Goal: Task Accomplishment & Management: Manage account settings

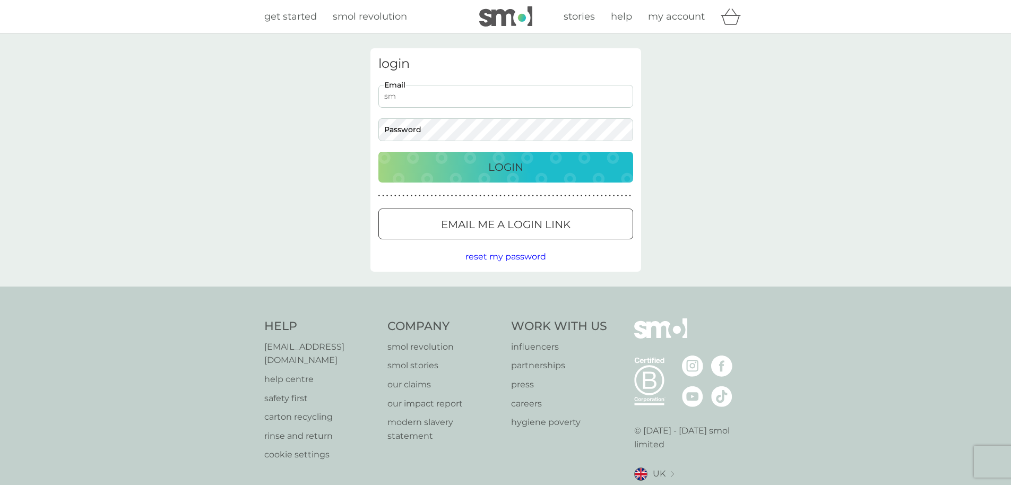
type input "s"
type input "miss.hodgkinson@outlook.com"
click at [526, 160] on div "Login" at bounding box center [505, 167] width 233 height 17
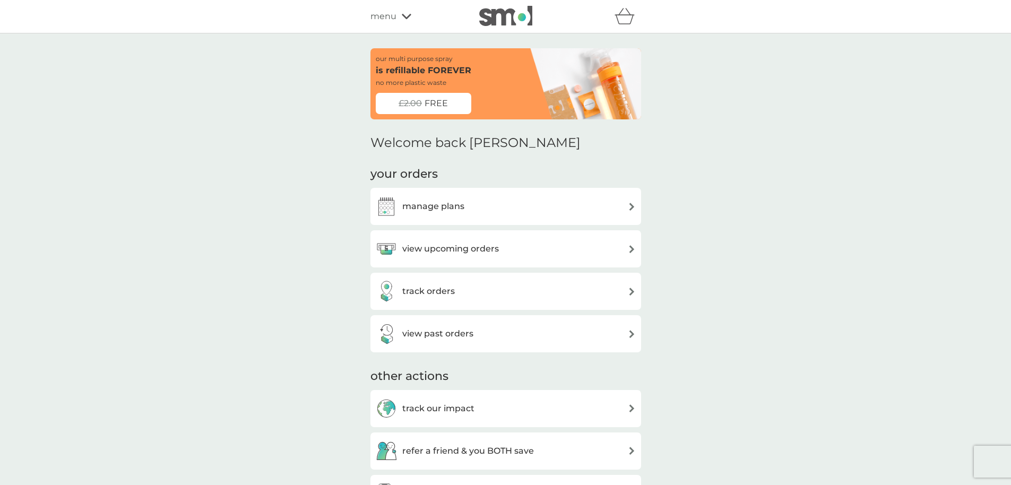
click at [621, 250] on div "view upcoming orders" at bounding box center [506, 248] width 260 height 21
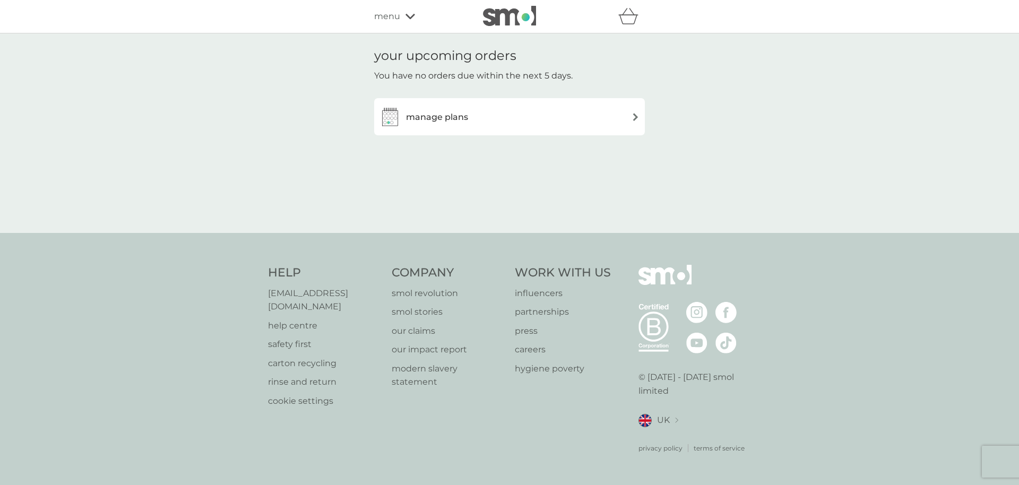
click at [632, 118] on img at bounding box center [635, 117] width 8 height 8
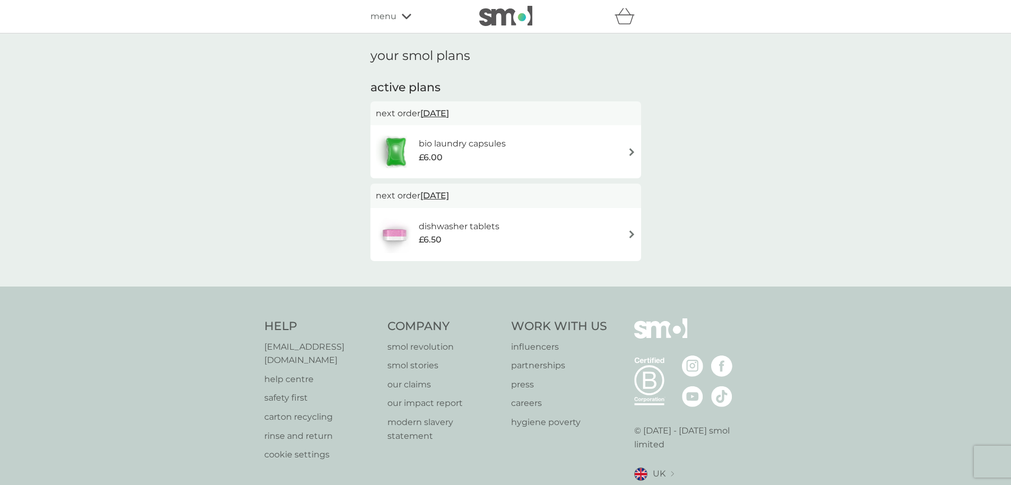
click at [631, 151] on img at bounding box center [632, 152] width 8 height 8
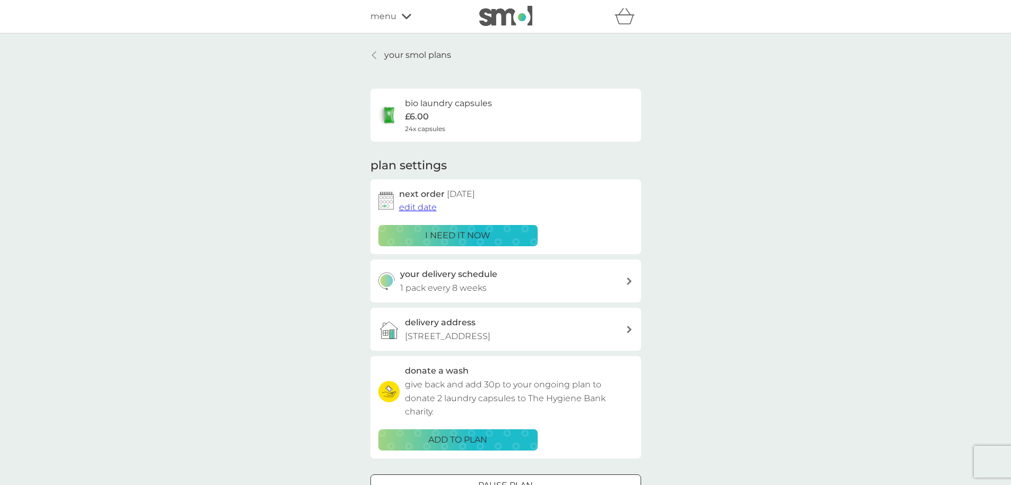
click at [409, 209] on span "edit date" at bounding box center [418, 207] width 38 height 10
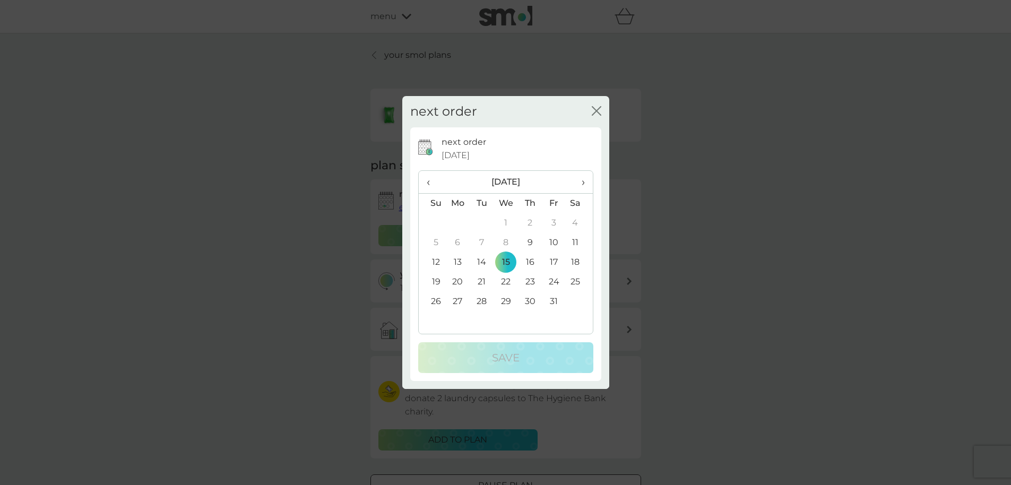
click at [531, 244] on td "9" at bounding box center [530, 243] width 24 height 20
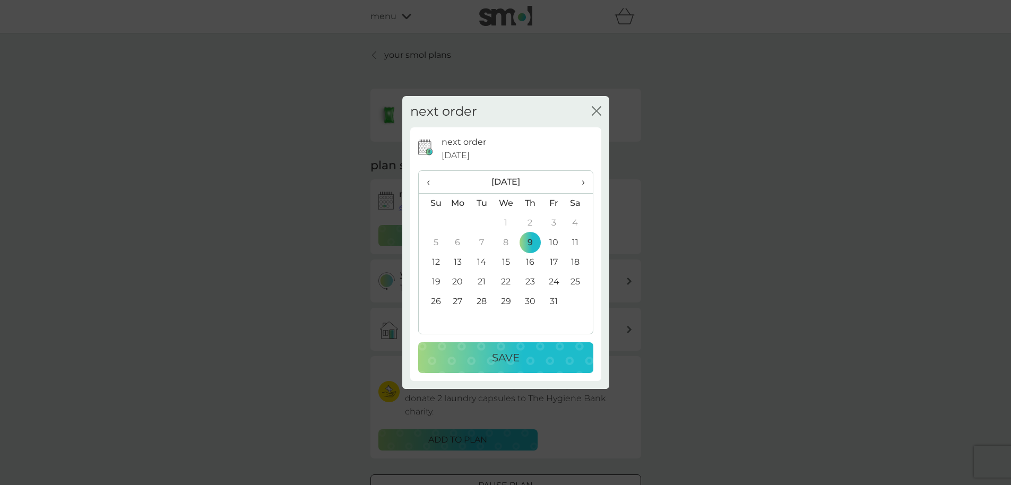
click at [516, 358] on p "Save" at bounding box center [506, 357] width 28 height 17
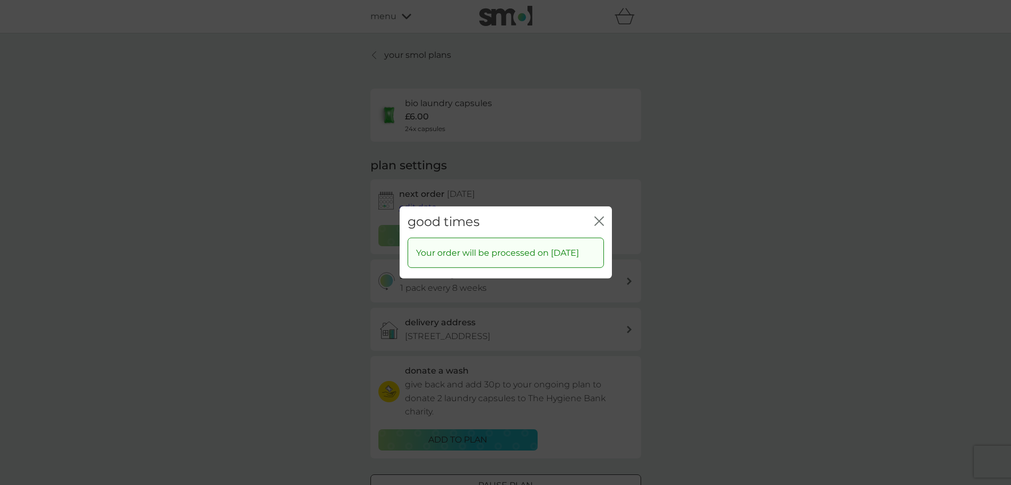
click at [600, 217] on icon "close" at bounding box center [599, 222] width 10 height 10
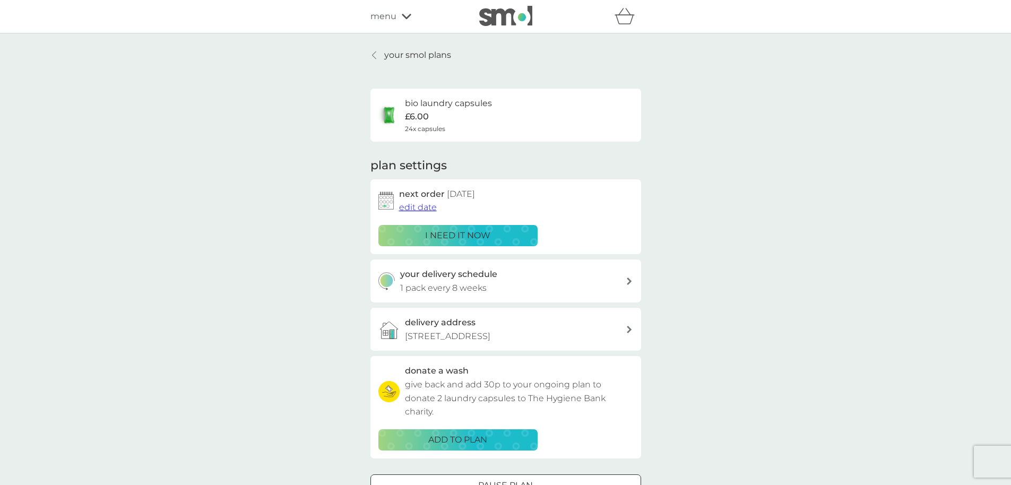
click at [380, 53] on link "your smol plans" at bounding box center [410, 55] width 81 height 14
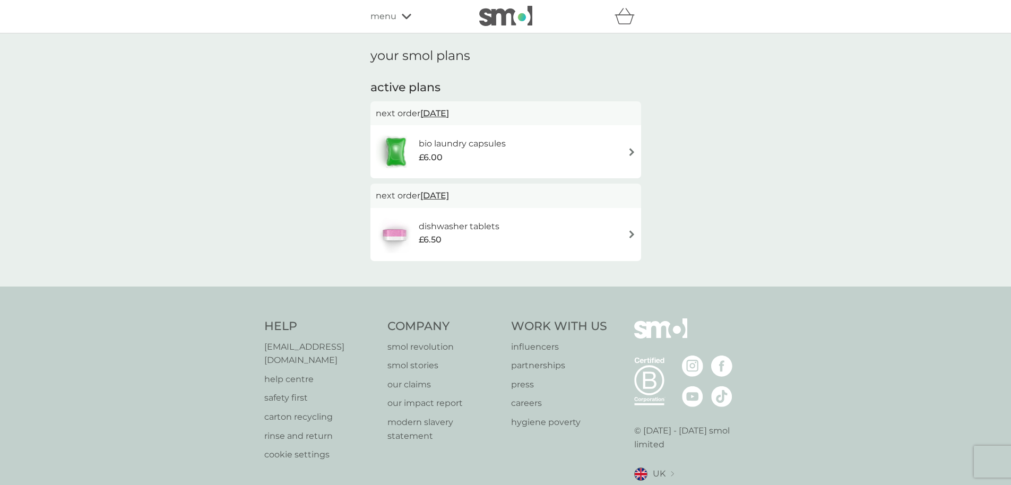
click at [540, 224] on div "dishwasher tablets £6.50" at bounding box center [506, 234] width 260 height 37
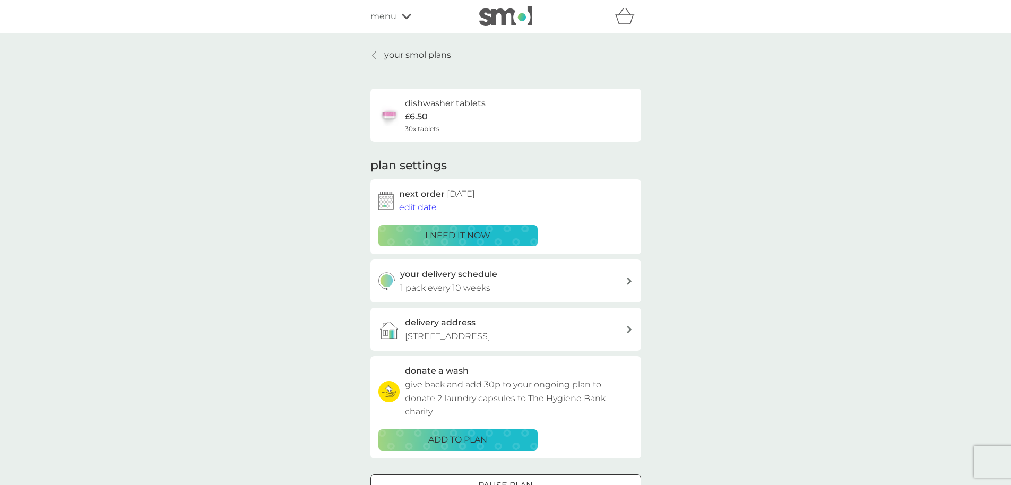
click at [420, 207] on span "edit date" at bounding box center [418, 207] width 38 height 10
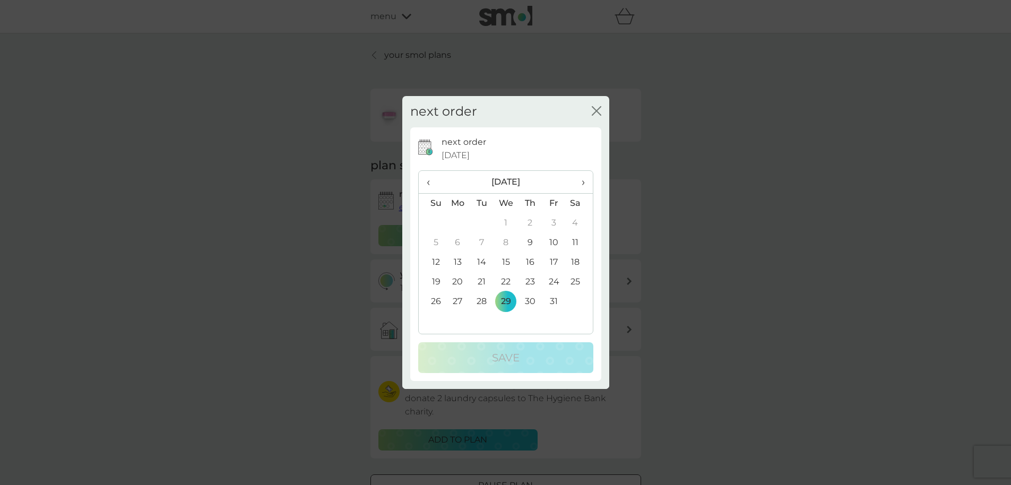
click at [531, 241] on td "9" at bounding box center [530, 243] width 24 height 20
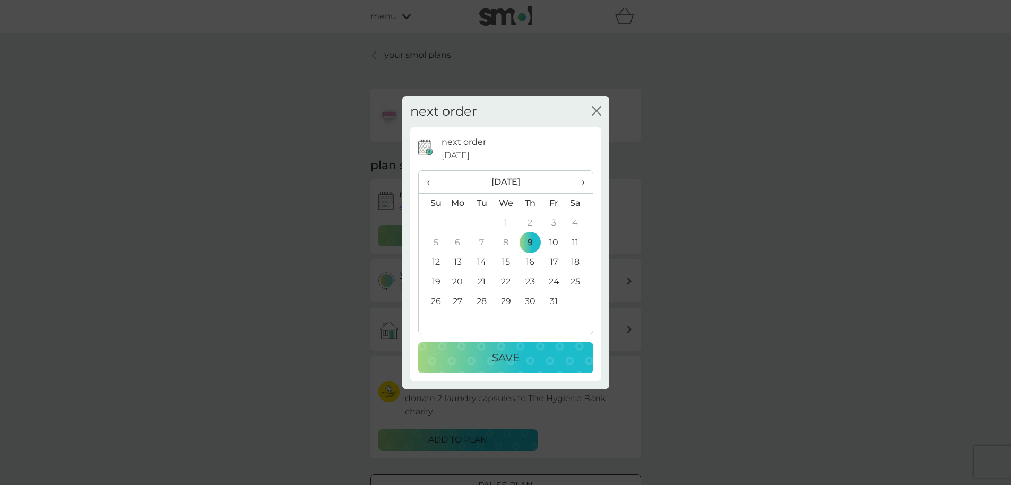
click at [520, 360] on p "Save" at bounding box center [506, 357] width 28 height 17
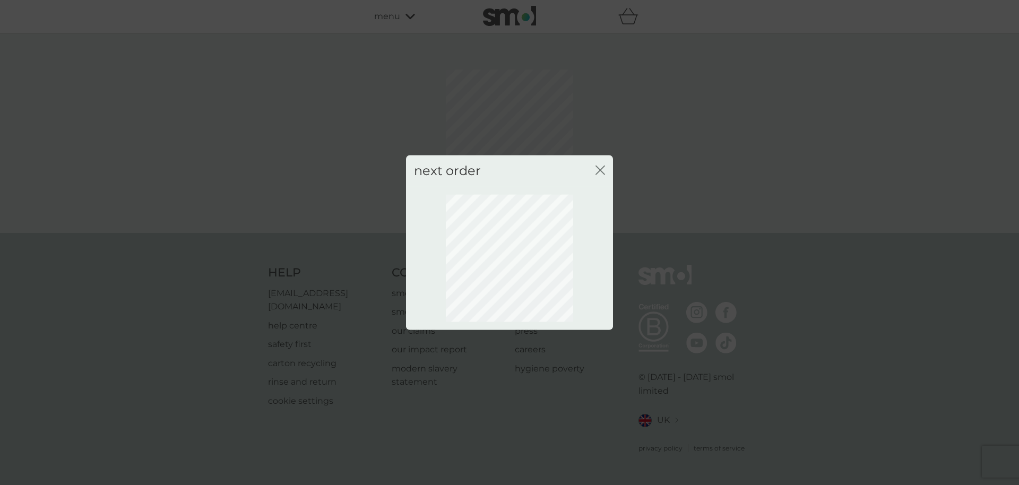
click at [596, 169] on icon "close" at bounding box center [600, 171] width 10 height 10
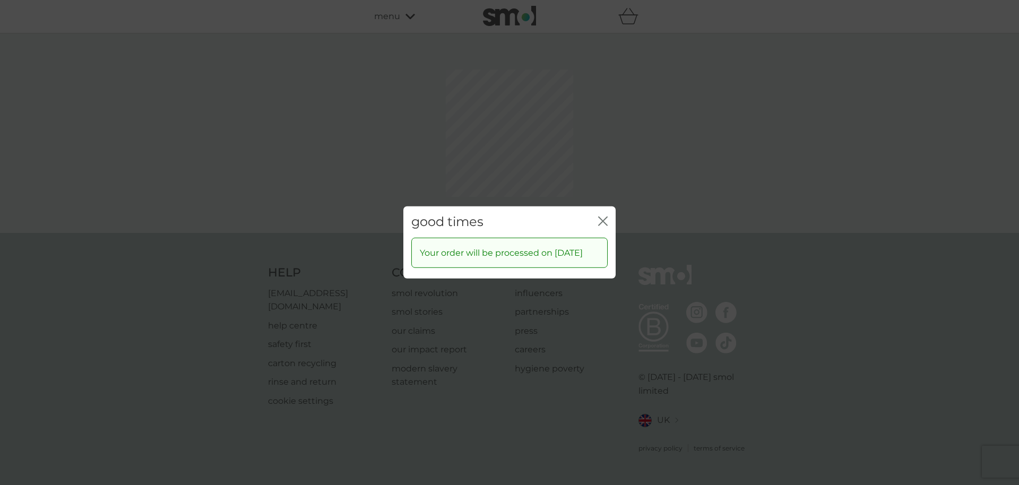
click at [605, 217] on icon "close" at bounding box center [603, 222] width 10 height 10
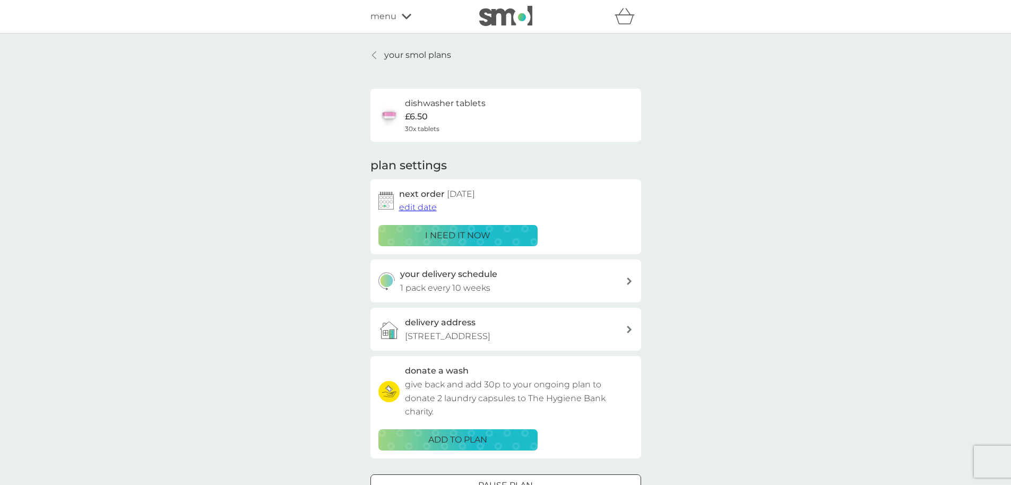
click at [630, 278] on icon at bounding box center [629, 281] width 5 height 7
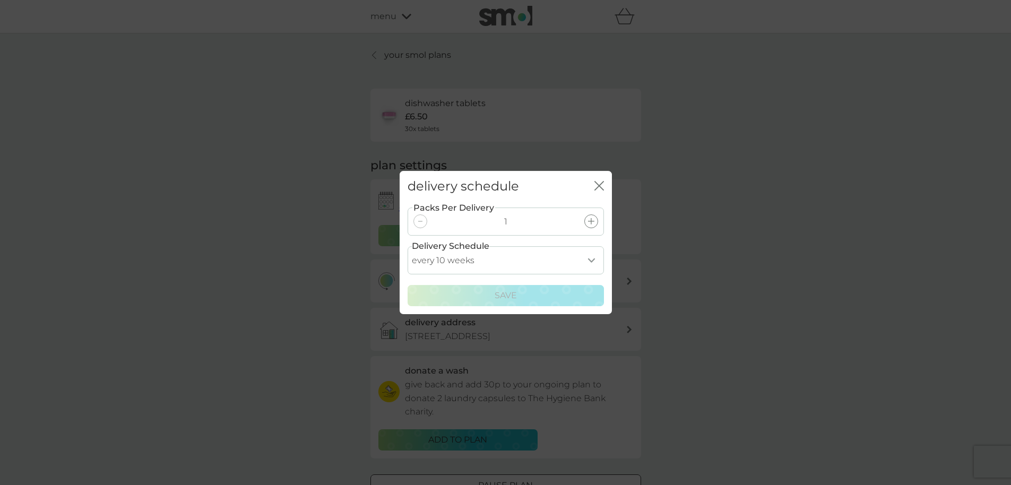
select select "49"
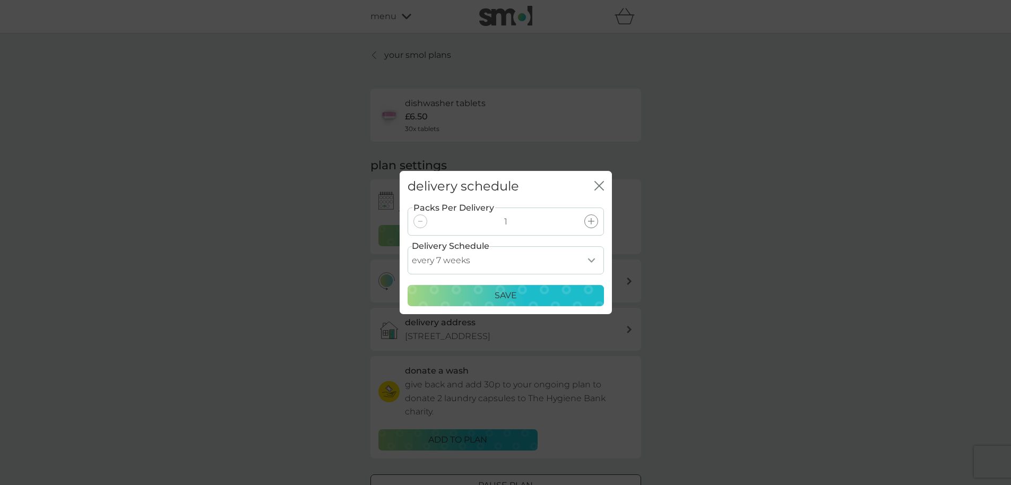
click at [591, 292] on div "Save" at bounding box center [505, 296] width 183 height 14
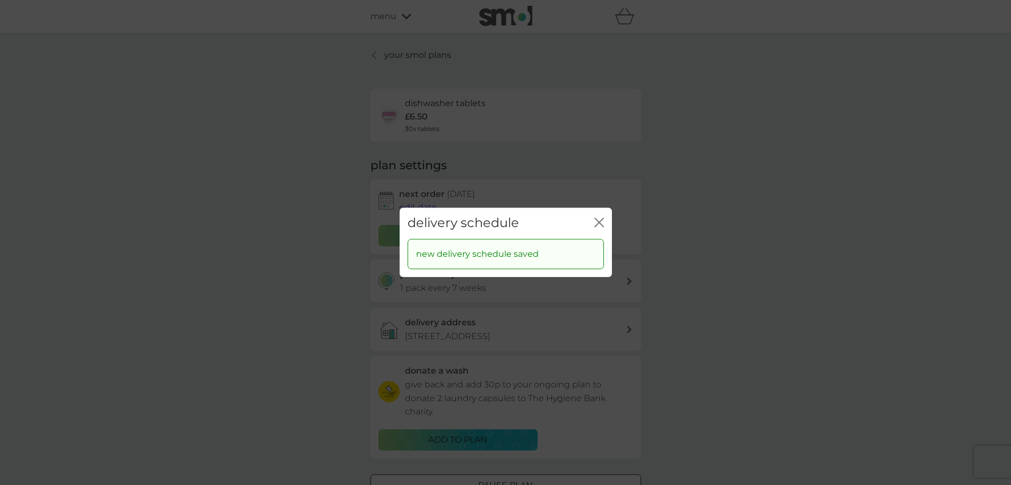
click at [603, 223] on icon "close" at bounding box center [599, 223] width 10 height 10
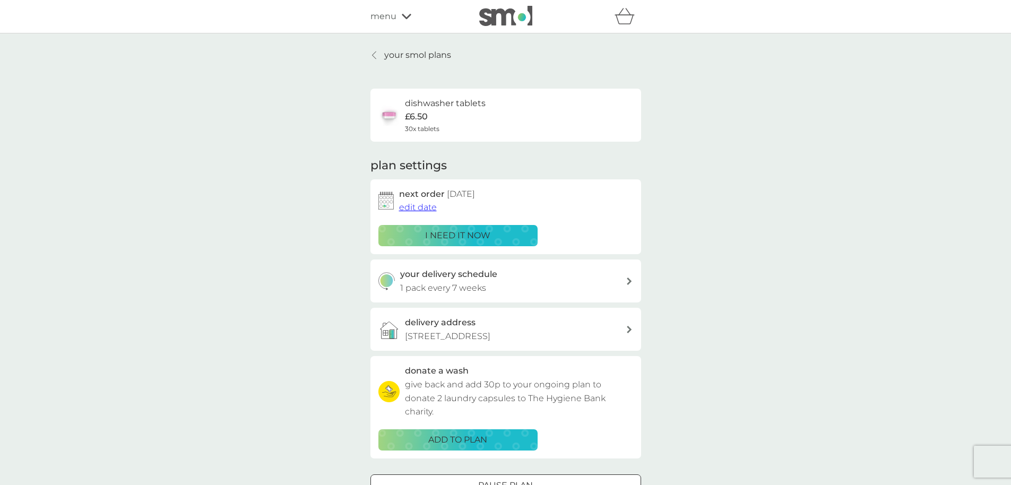
click at [405, 56] on p "your smol plans" at bounding box center [417, 55] width 67 height 14
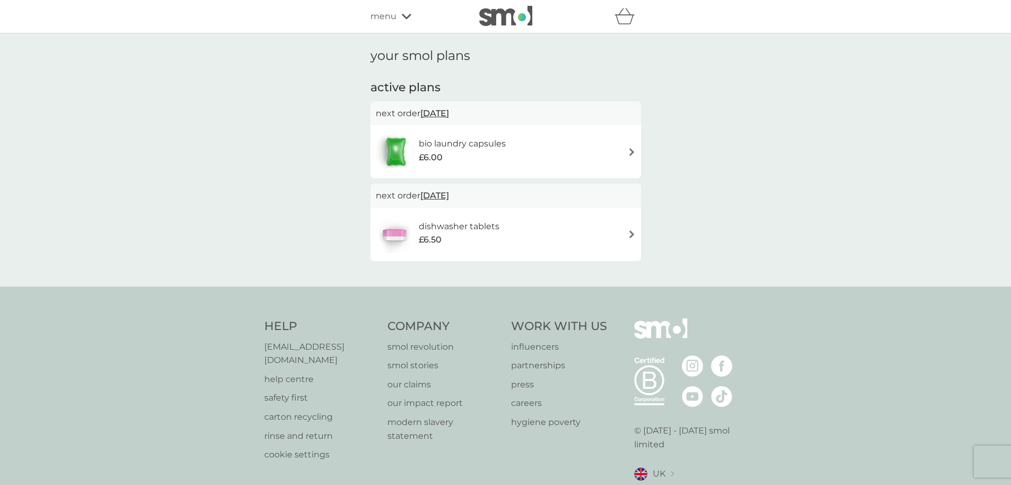
click at [636, 152] on div "bio laundry capsules £6.00" at bounding box center [505, 151] width 271 height 53
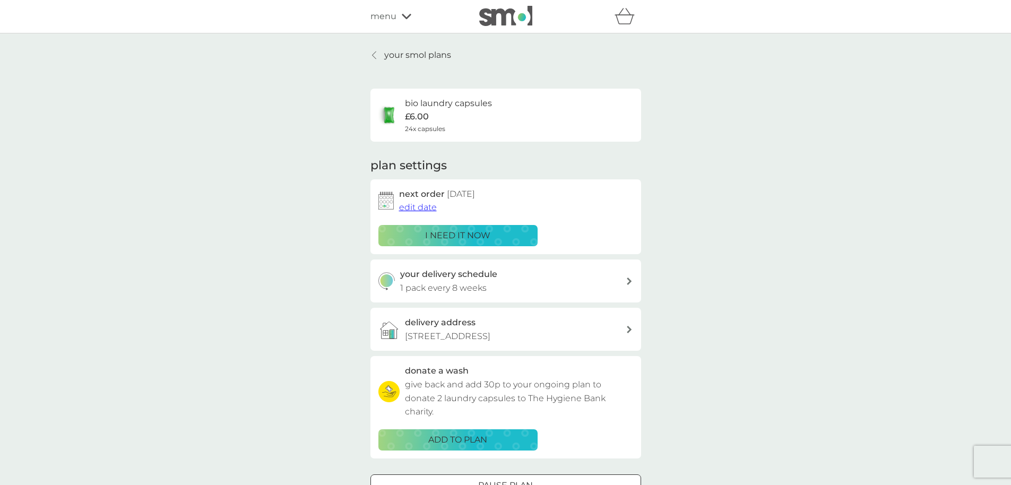
click at [625, 278] on div "your delivery schedule 1 pack every 8 weeks" at bounding box center [513, 280] width 226 height 27
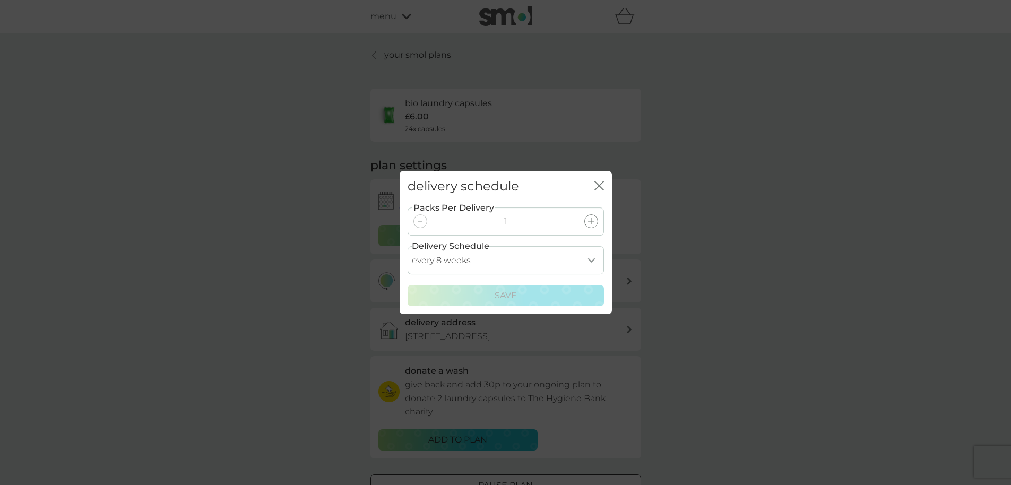
select select "49"
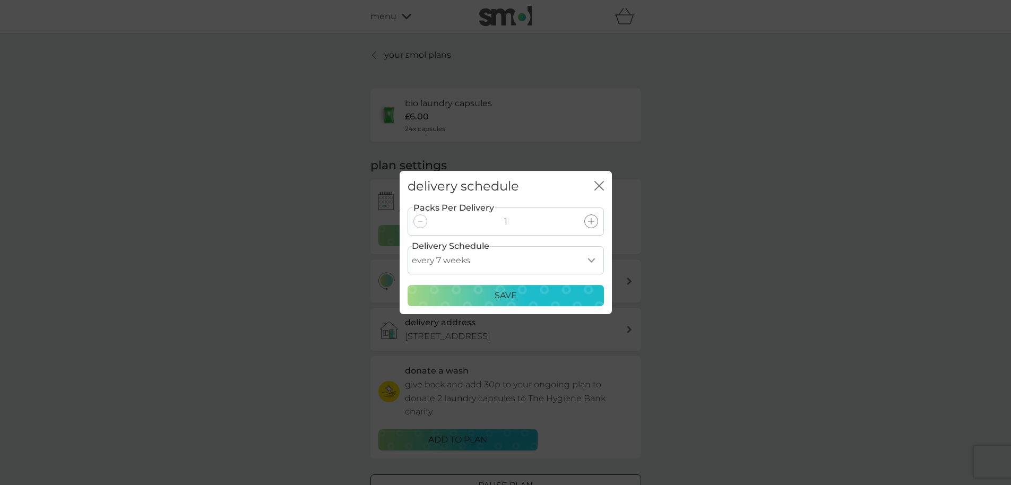
click at [575, 292] on div "Save" at bounding box center [505, 296] width 183 height 14
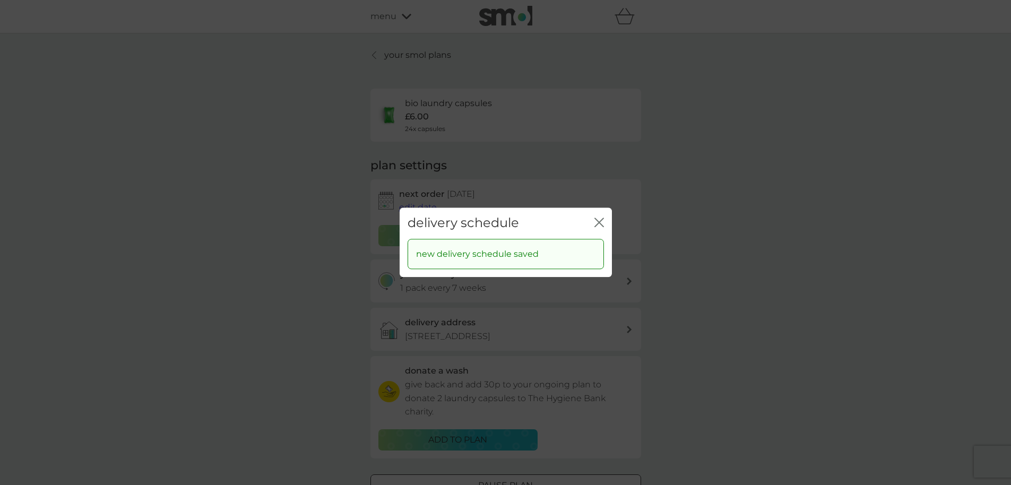
click at [599, 222] on g "close" at bounding box center [599, 222] width 8 height 8
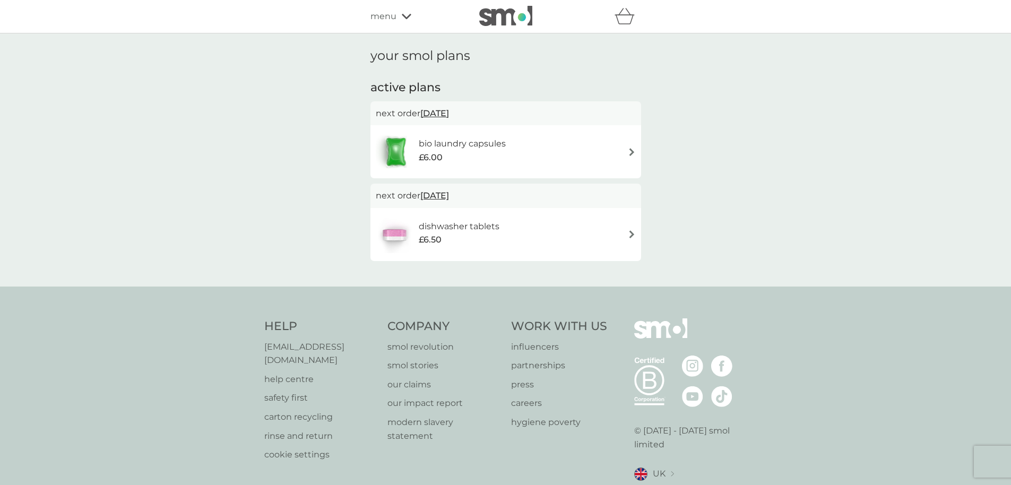
click at [495, 19] on img at bounding box center [505, 16] width 53 height 20
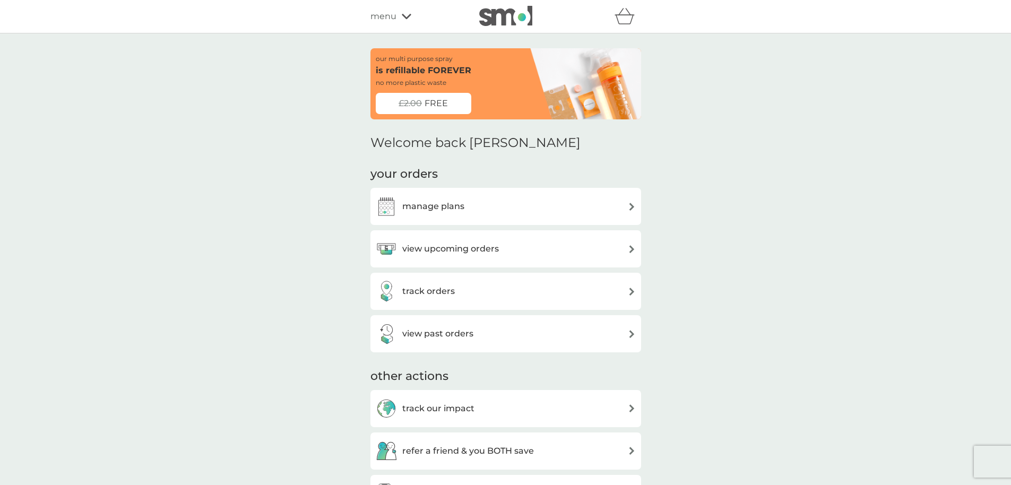
click at [406, 19] on icon at bounding box center [407, 16] width 10 height 5
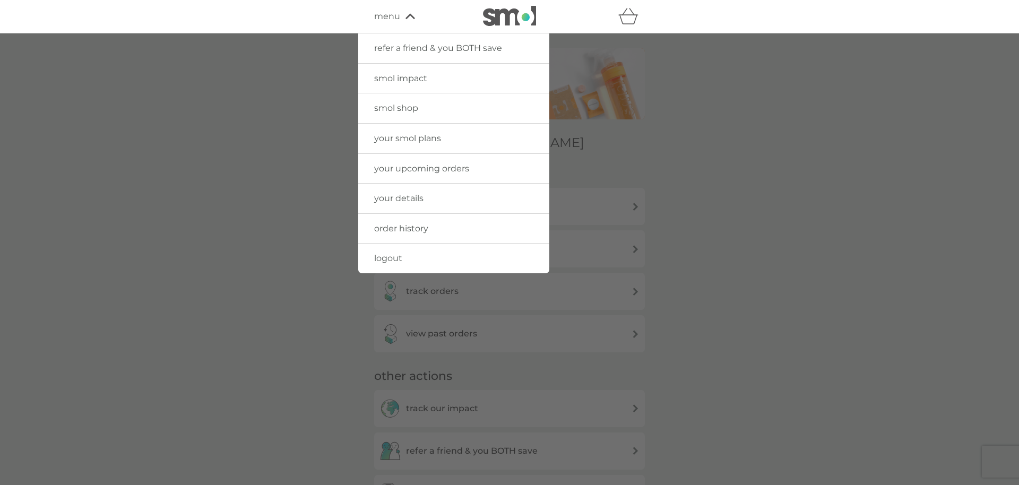
click at [394, 253] on span "logout" at bounding box center [388, 258] width 28 height 10
